Goal: Task Accomplishment & Management: Manage account settings

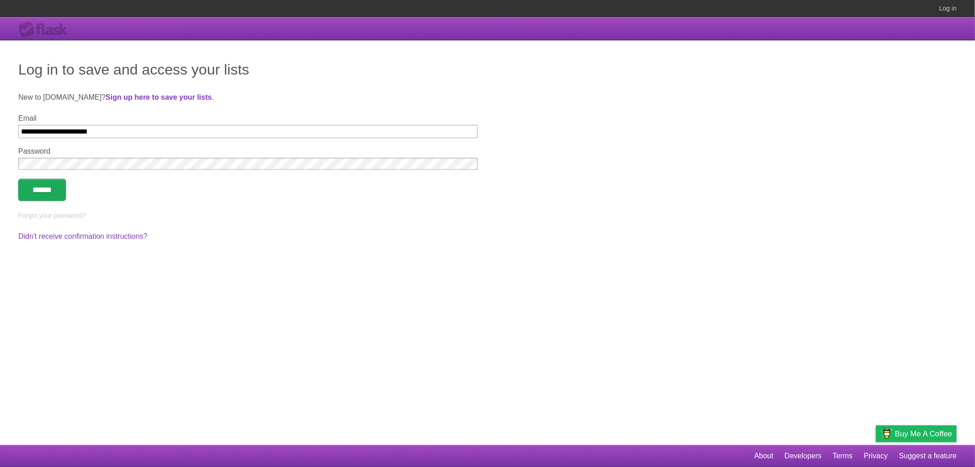
click at [52, 188] on input "******" at bounding box center [42, 190] width 48 height 22
click at [557, 314] on div "**********" at bounding box center [487, 242] width 975 height 405
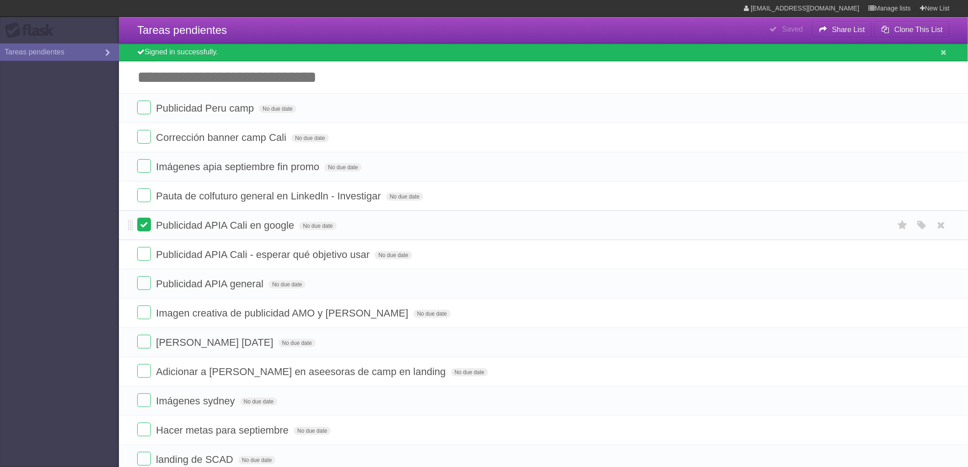
click at [144, 222] on label at bounding box center [144, 225] width 14 height 14
